Goal: Task Accomplishment & Management: Manage account settings

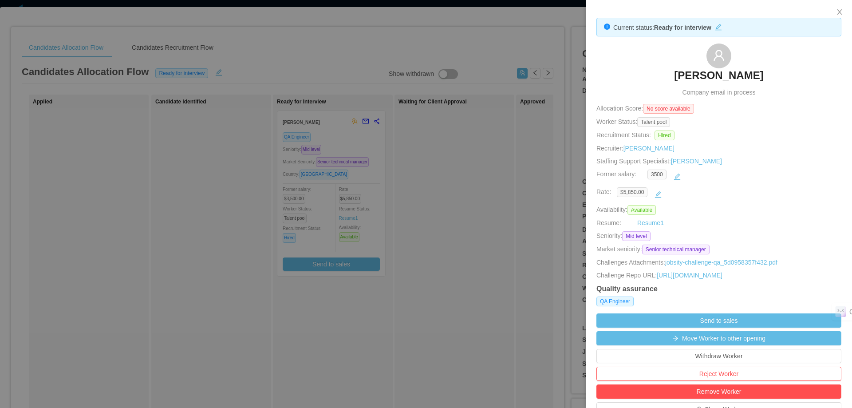
scroll to position [266, 0]
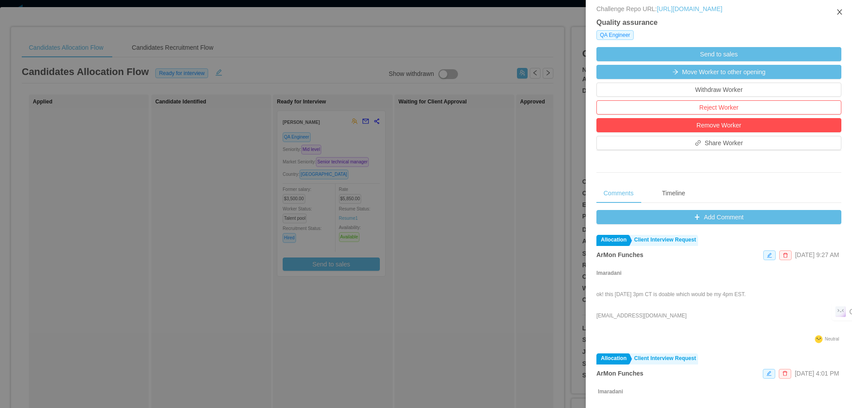
click at [837, 14] on icon "icon: close" at bounding box center [839, 11] width 7 height 7
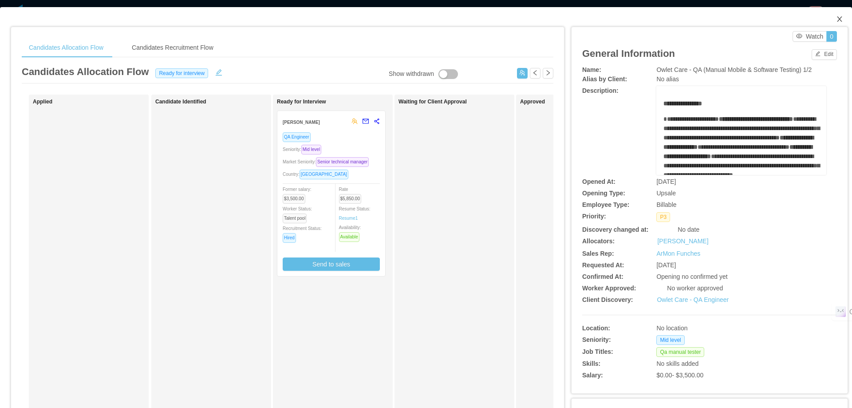
click at [836, 18] on icon "icon: close" at bounding box center [839, 19] width 7 height 7
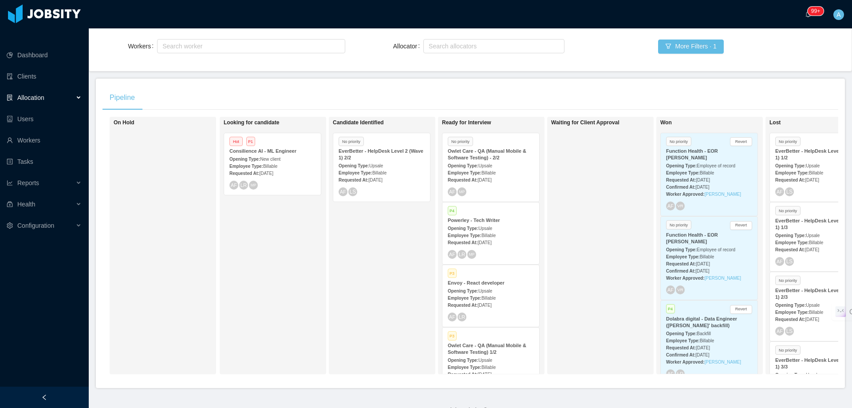
click at [510, 161] on div "Opening Type: Upsale" at bounding box center [491, 165] width 86 height 9
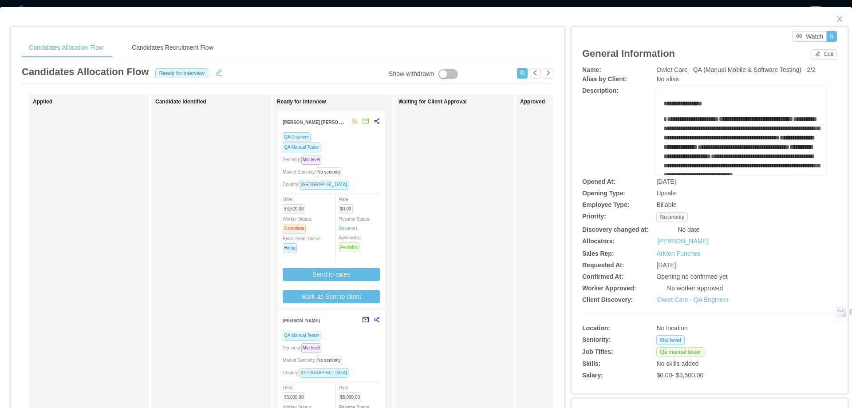
click at [356, 152] on div "QA Manual Tester" at bounding box center [331, 147] width 97 height 10
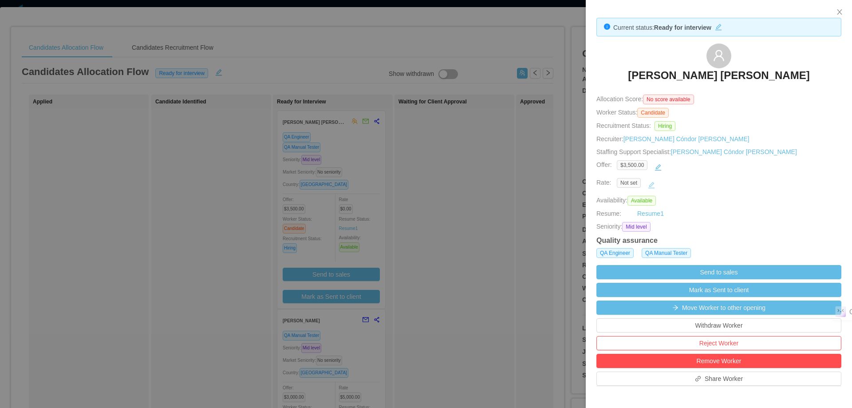
click at [652, 182] on button "button" at bounding box center [651, 185] width 14 height 14
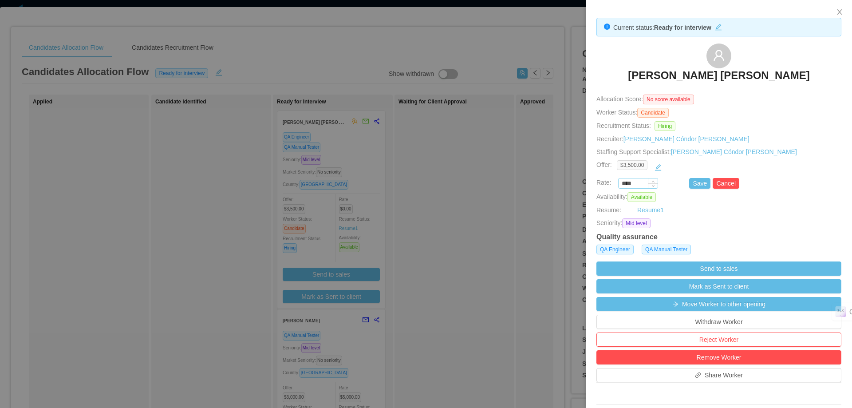
click at [637, 184] on input "****" at bounding box center [637, 184] width 39 height 10
type input "*******"
click at [696, 183] on button "Save" at bounding box center [699, 183] width 21 height 11
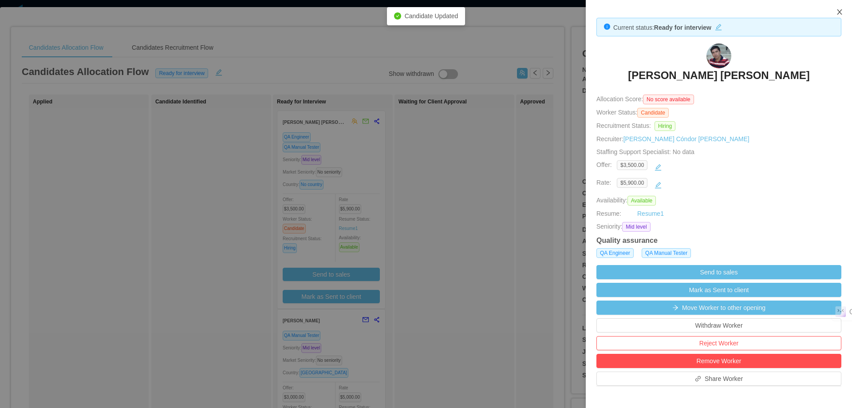
click at [837, 14] on icon "icon: close" at bounding box center [839, 11] width 7 height 7
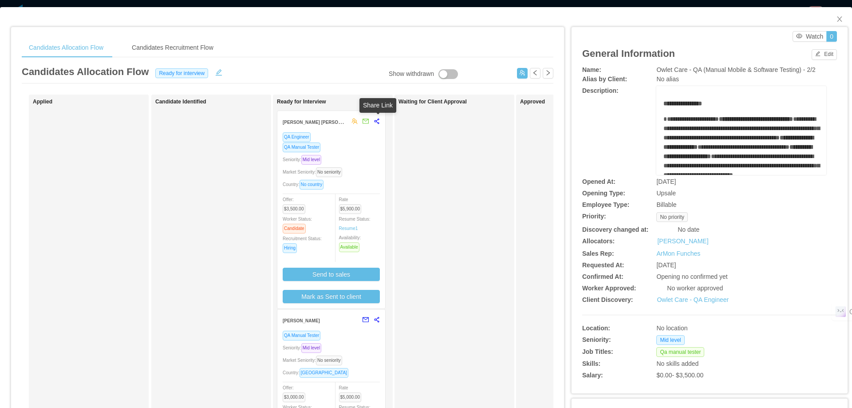
click at [377, 121] on icon "share-alt" at bounding box center [376, 121] width 6 height 6
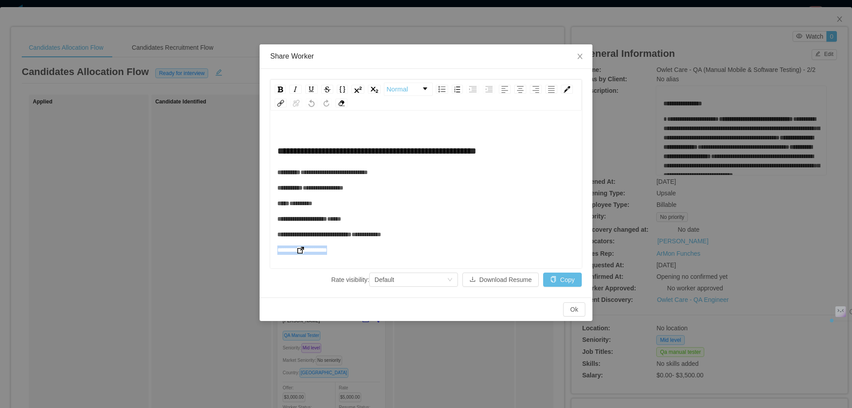
drag, startPoint x: 346, startPoint y: 250, endPoint x: 279, endPoint y: 251, distance: 66.5
click at [279, 251] on div "**********" at bounding box center [426, 249] width 298 height 9
copy span "**********"
click at [578, 53] on icon "icon: close" at bounding box center [579, 56] width 7 height 7
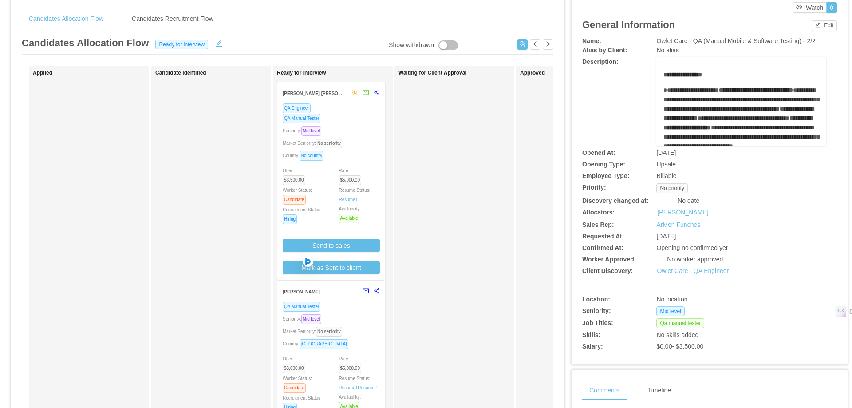
scroll to position [89, 0]
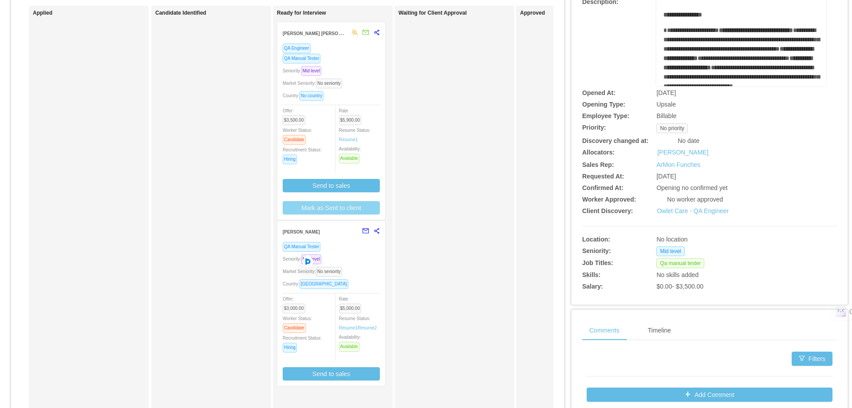
click at [357, 207] on button "Mark as Sent to client" at bounding box center [331, 207] width 97 height 13
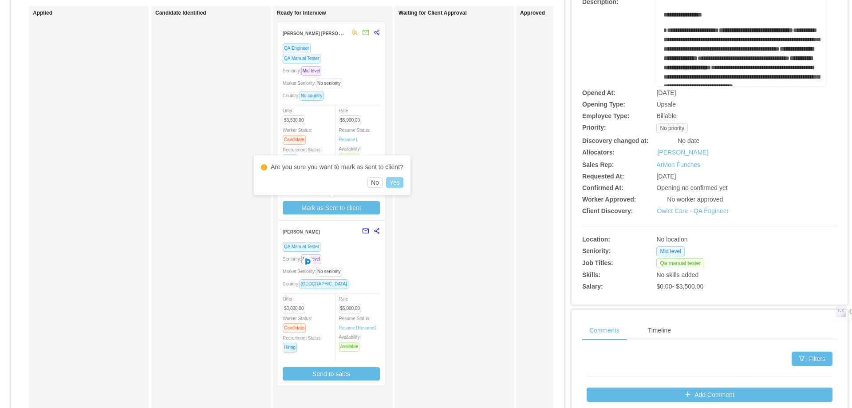
click at [387, 180] on button "Yes" at bounding box center [394, 182] width 17 height 11
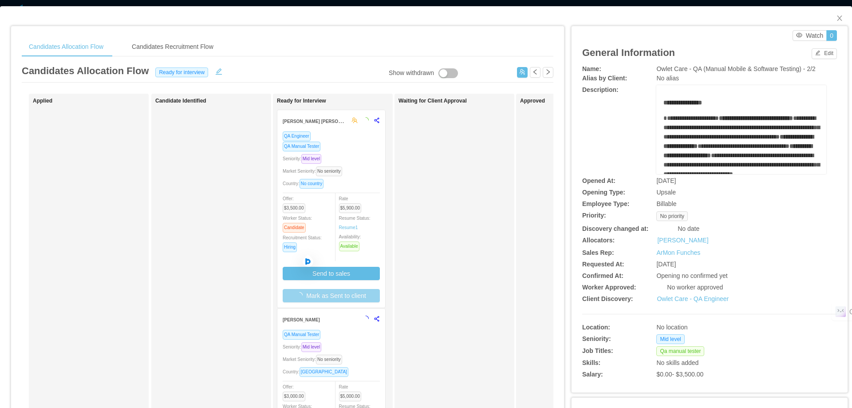
scroll to position [0, 0]
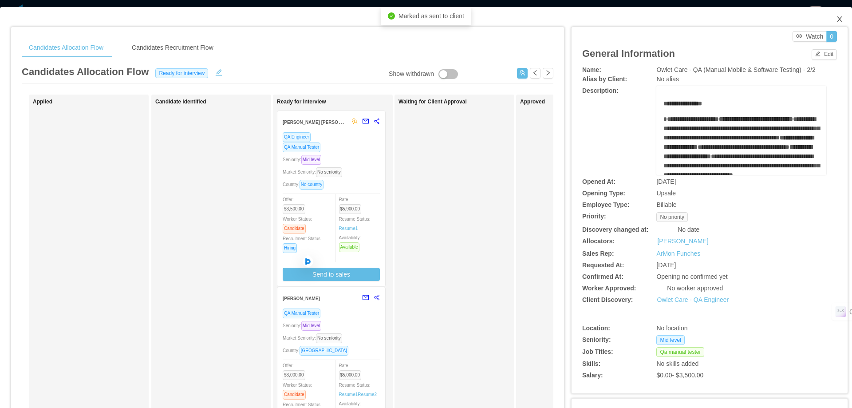
click at [836, 19] on icon "icon: close" at bounding box center [839, 19] width 7 height 7
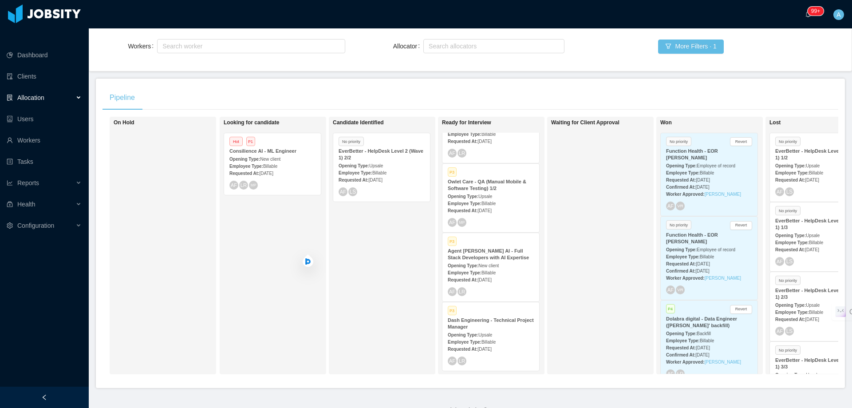
scroll to position [165, 0]
